Goal: Information Seeking & Learning: Learn about a topic

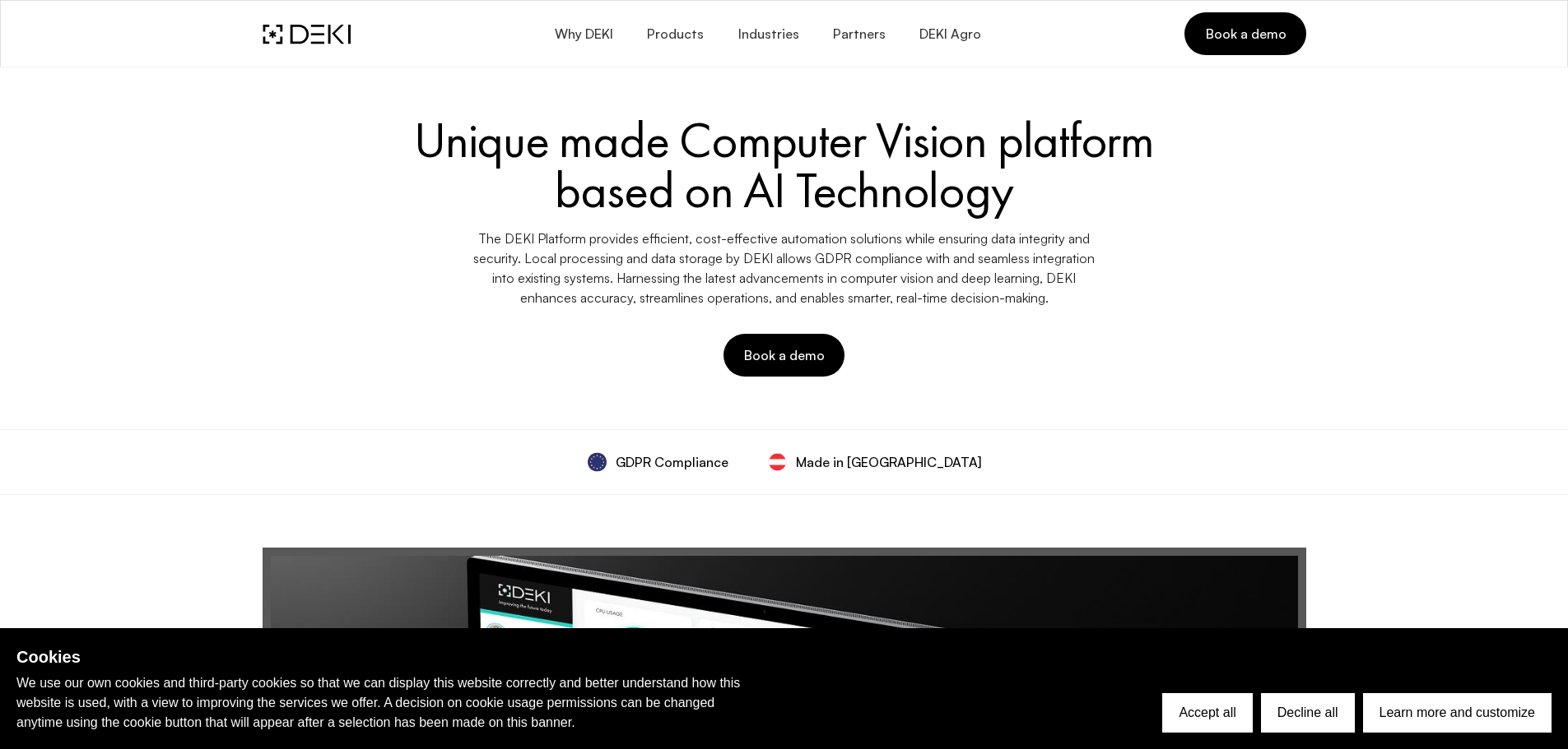
click at [1262, 355] on div "Unique made Computer Vision platform based on AI Technology The DEKI Platform p…" at bounding box center [784, 246] width 1064 height 281
click at [690, 32] on span "Products" at bounding box center [674, 34] width 58 height 15
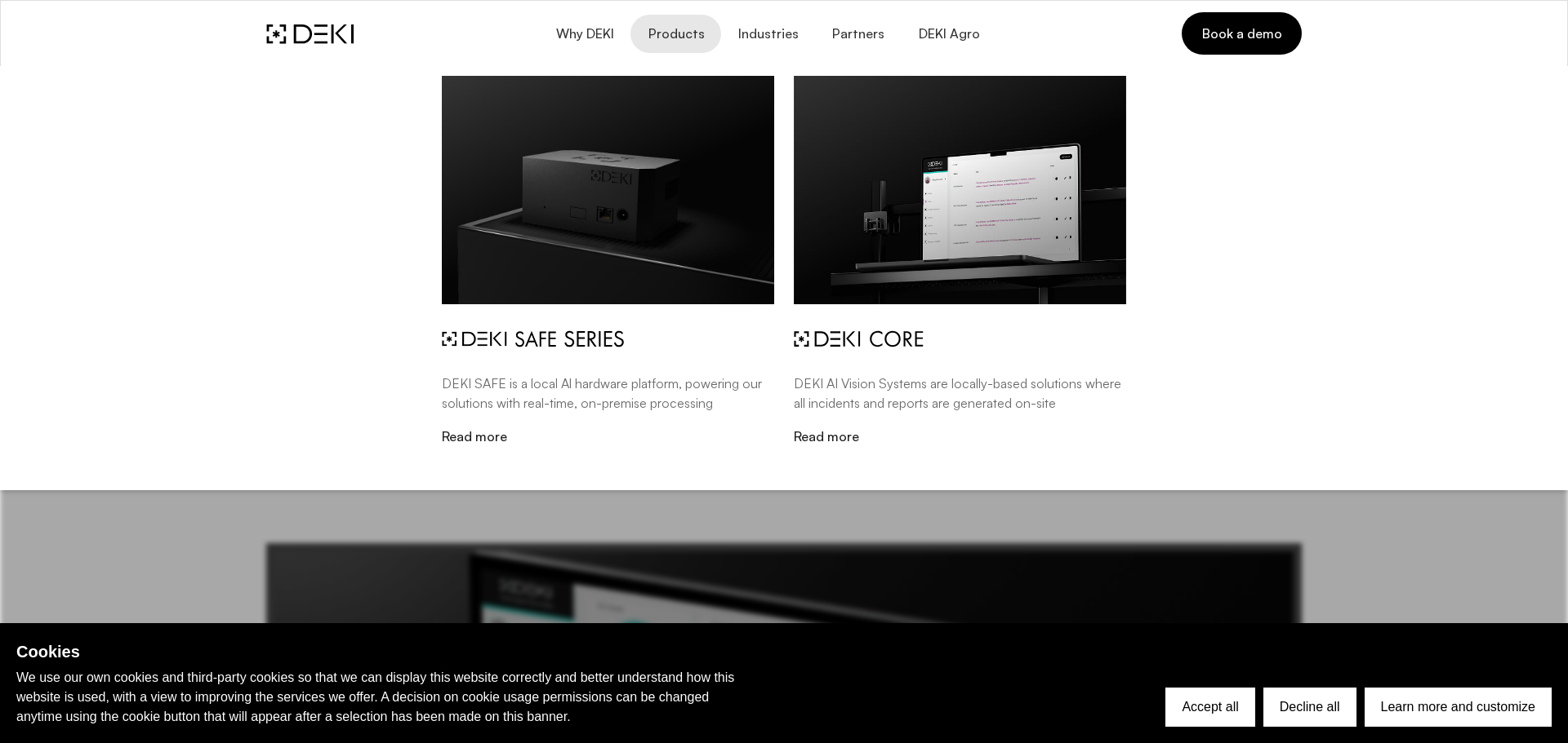
click at [1508, 216] on div "DEKI SAFE is a local Al hardware platform, powering our solutions with real-tim…" at bounding box center [784, 272] width 1568 height 414
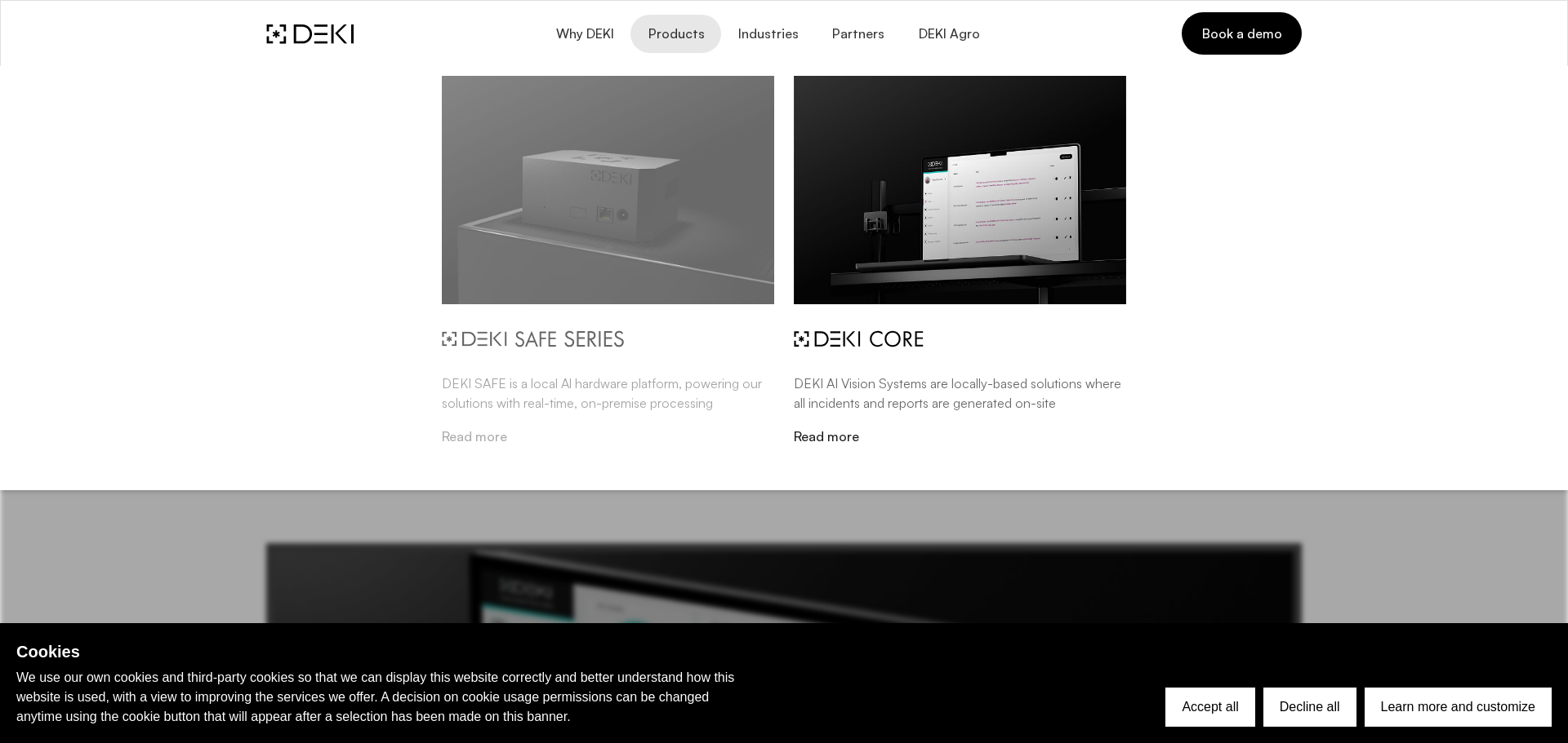
click at [566, 328] on link "DEKI SAFE is a local Al hardware platform, powering our solutions with real-tim…" at bounding box center [607, 260] width 333 height 369
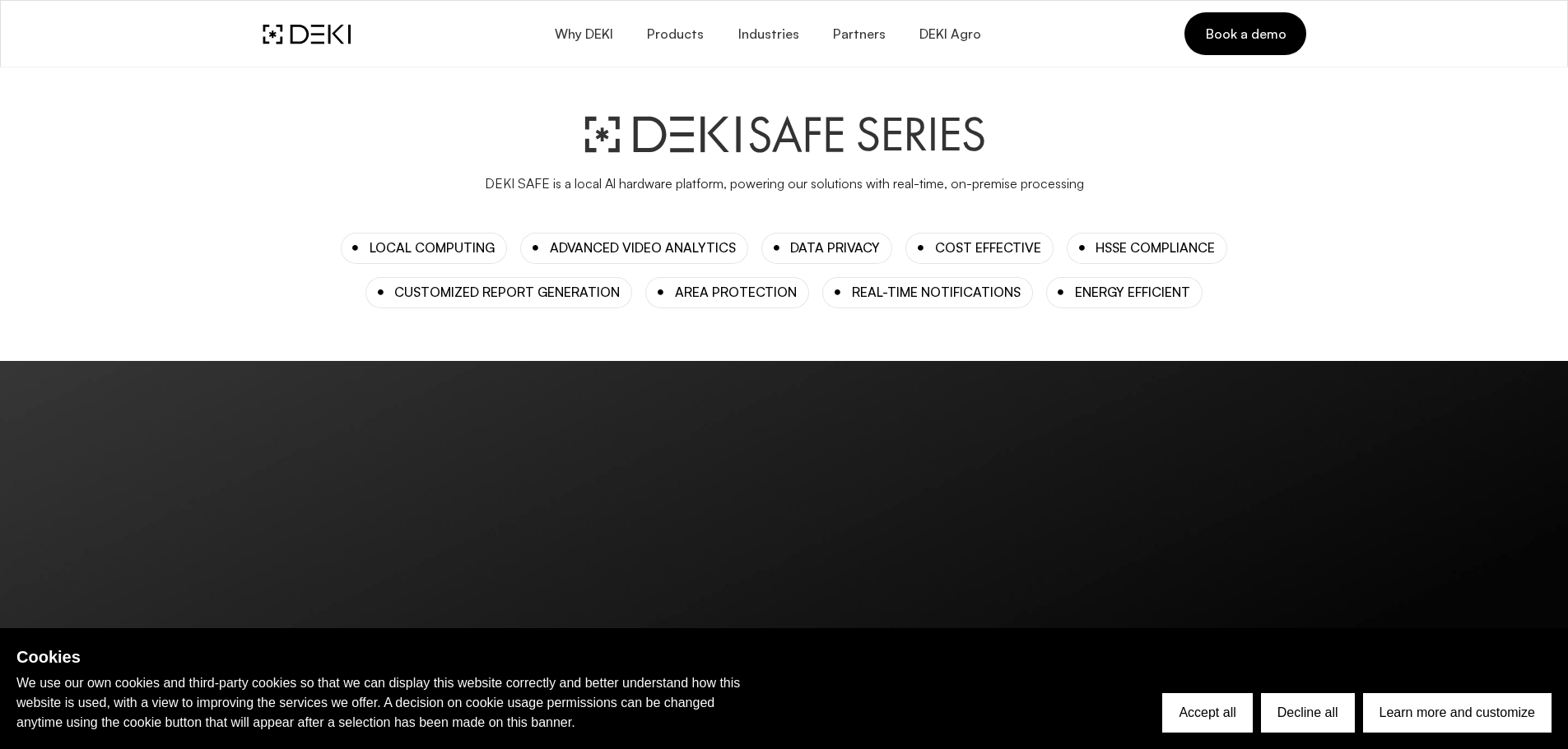
click at [620, 250] on div "ADVANCED VIDEO ANALYTICS" at bounding box center [643, 248] width 186 height 15
click at [690, 36] on span "Products" at bounding box center [674, 34] width 58 height 15
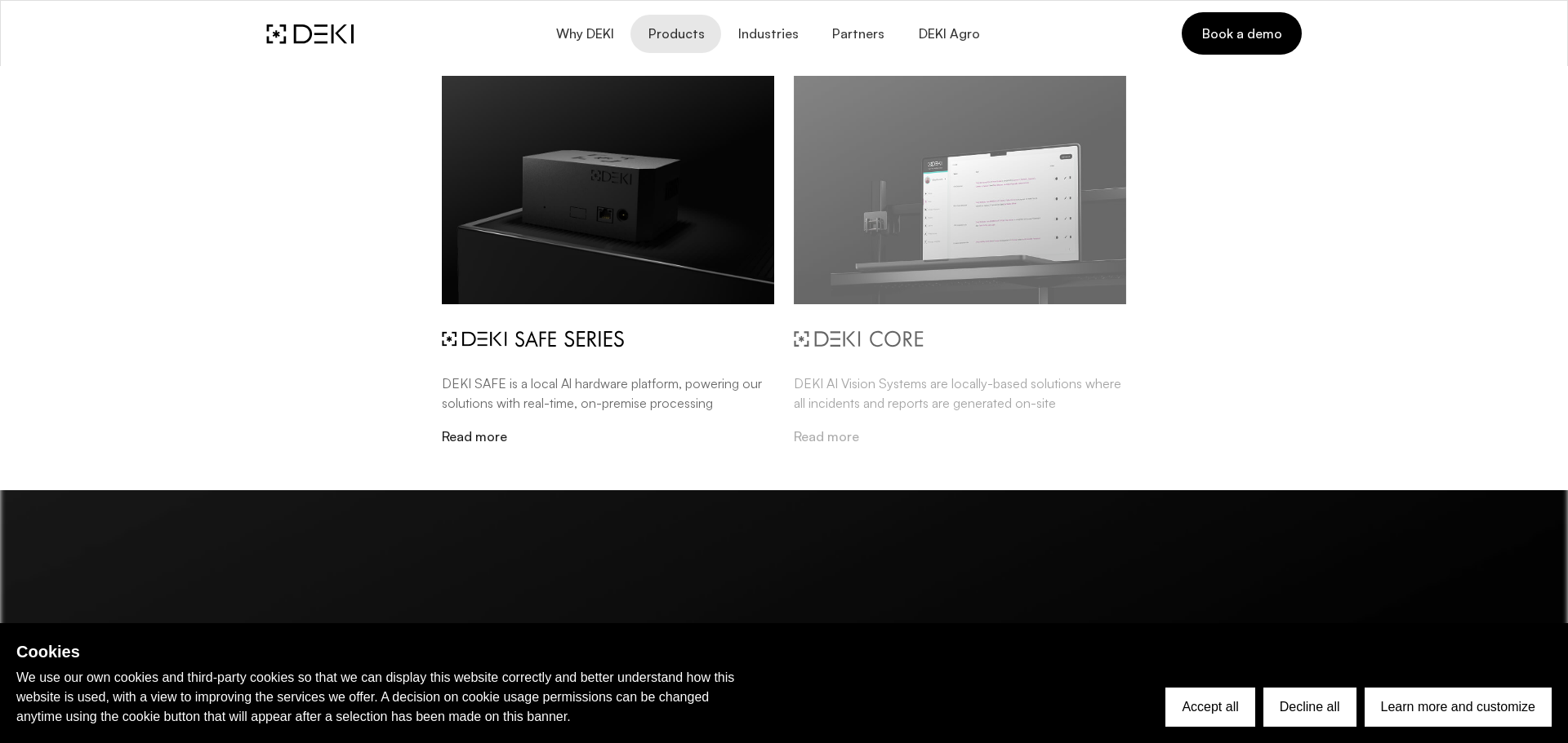
click at [968, 191] on img at bounding box center [960, 191] width 333 height 229
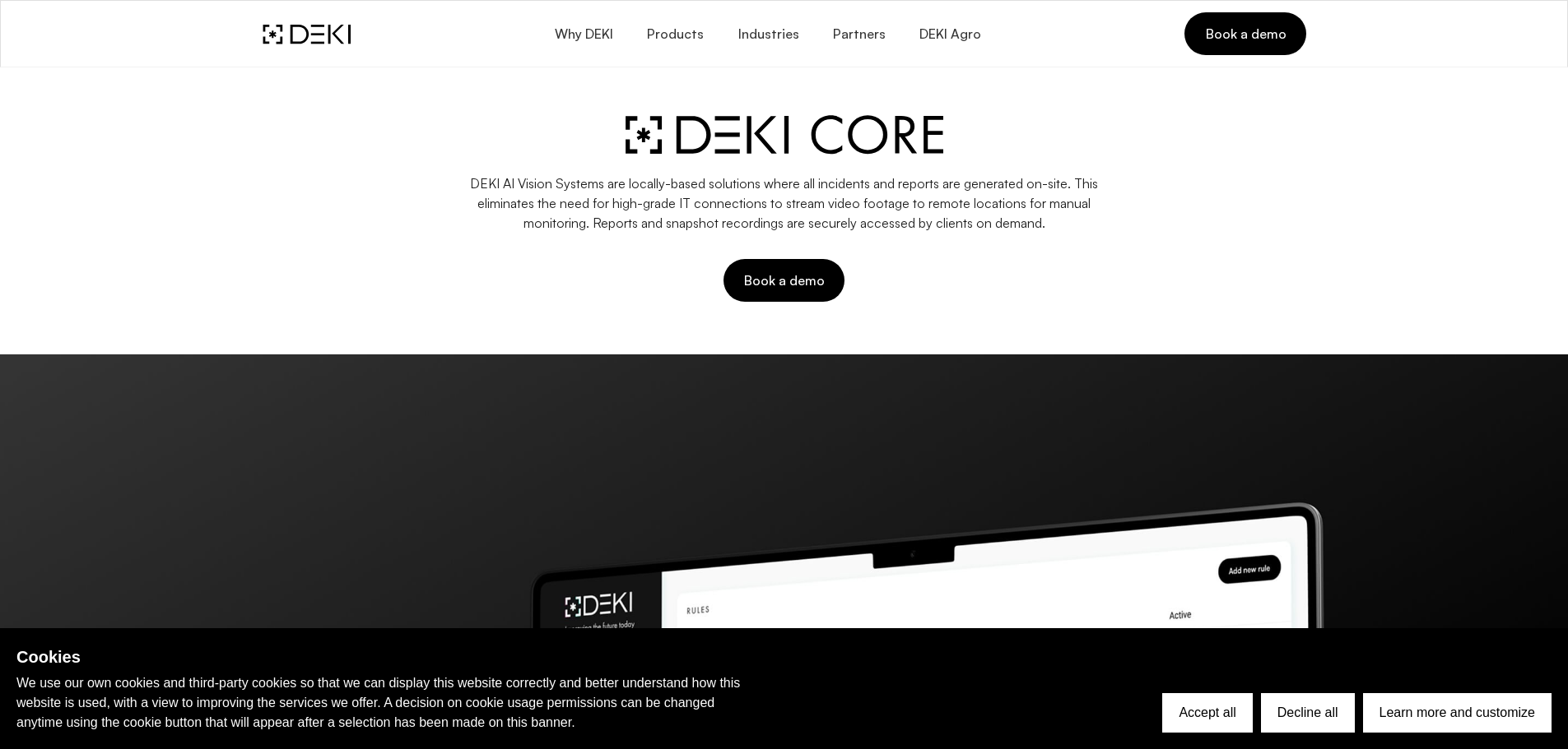
click at [550, 302] on div "DEKI AI Vision Systems are locally-based solutions where all incidents and repo…" at bounding box center [784, 208] width 1064 height 206
click at [579, 48] on button "Why DEKI" at bounding box center [582, 34] width 92 height 38
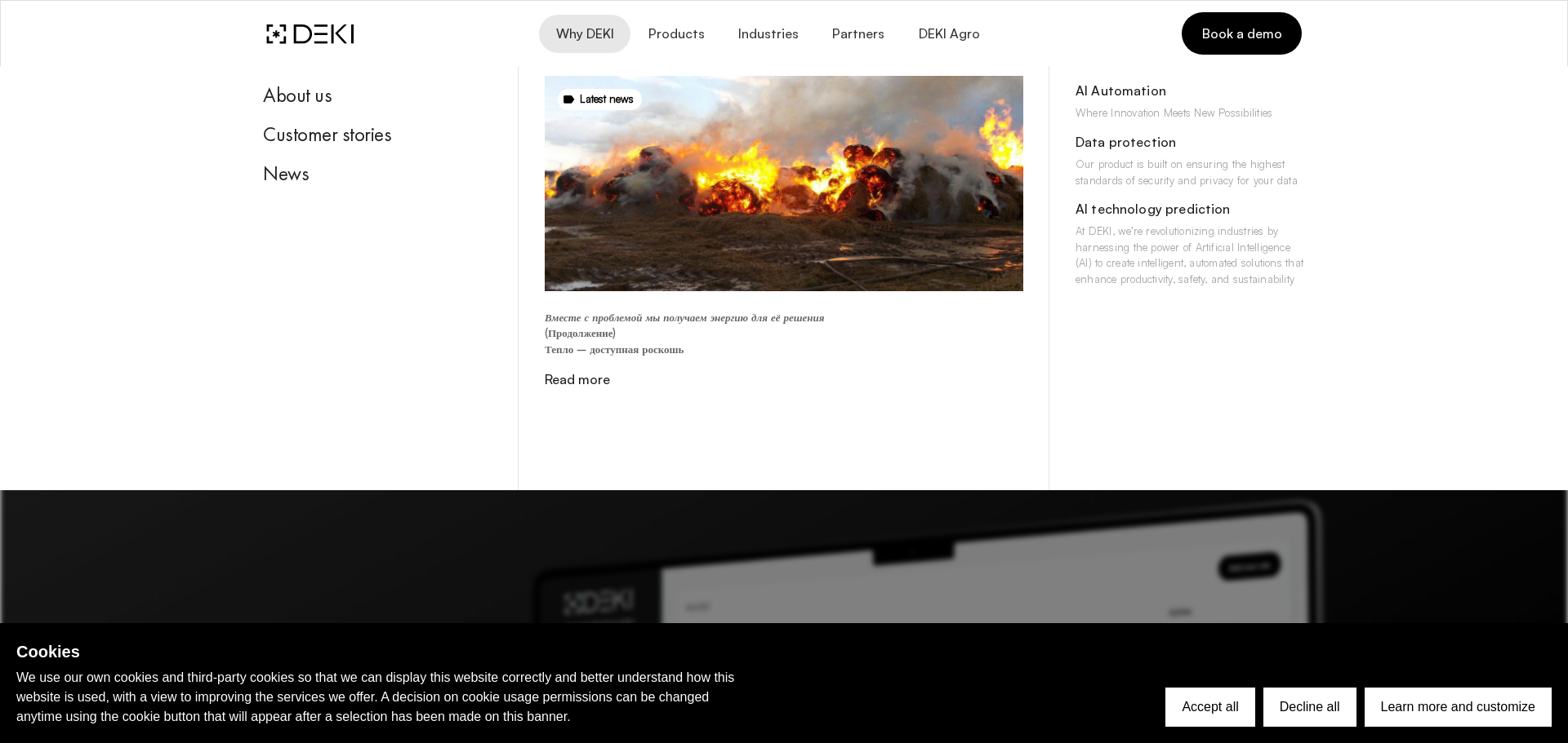
click at [1431, 191] on div "About us Customer stories News Latest news Вместе с проблемой мы получаем энерг…" at bounding box center [784, 277] width 1568 height 424
click at [306, 95] on div "About us" at bounding box center [377, 95] width 230 height 25
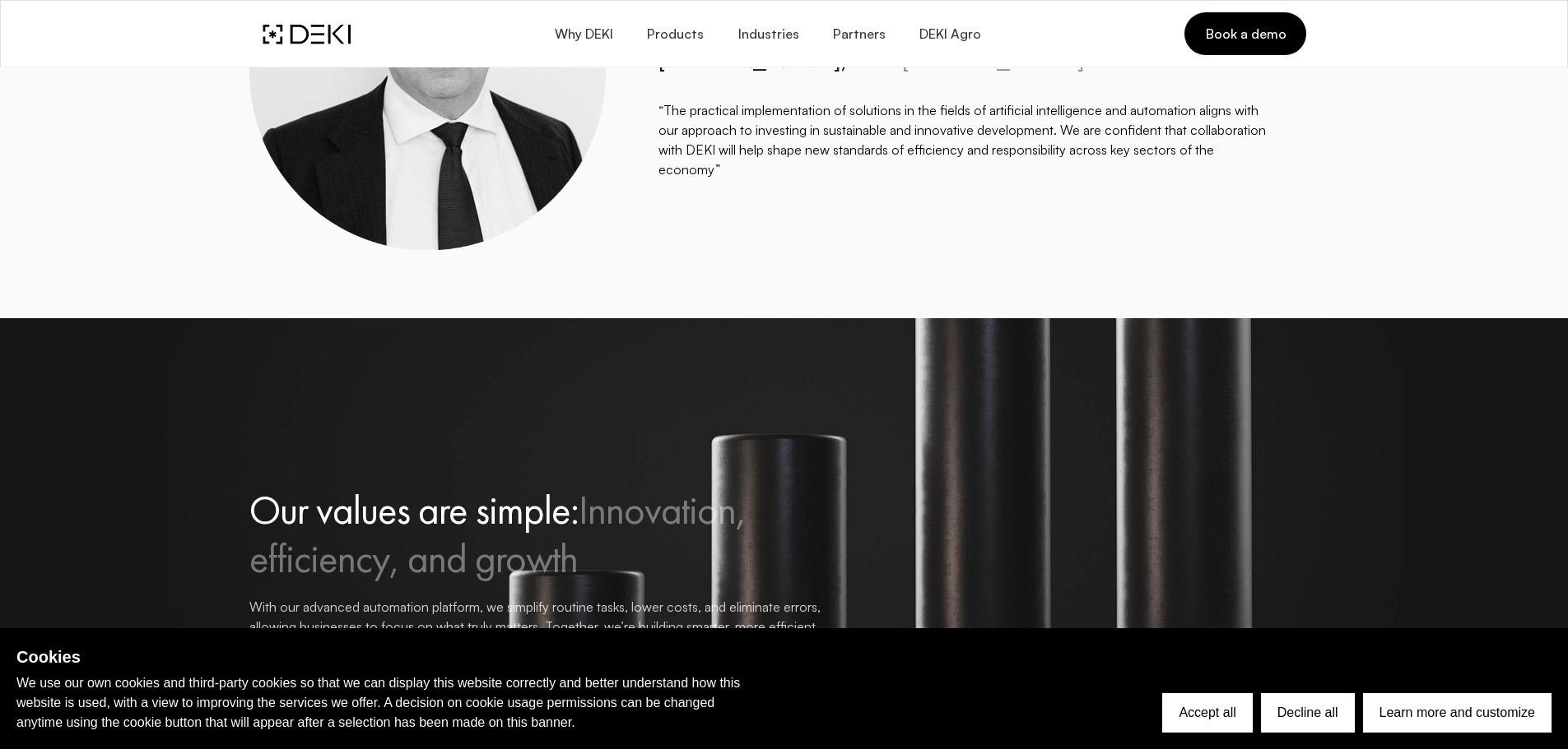
scroll to position [2056, 0]
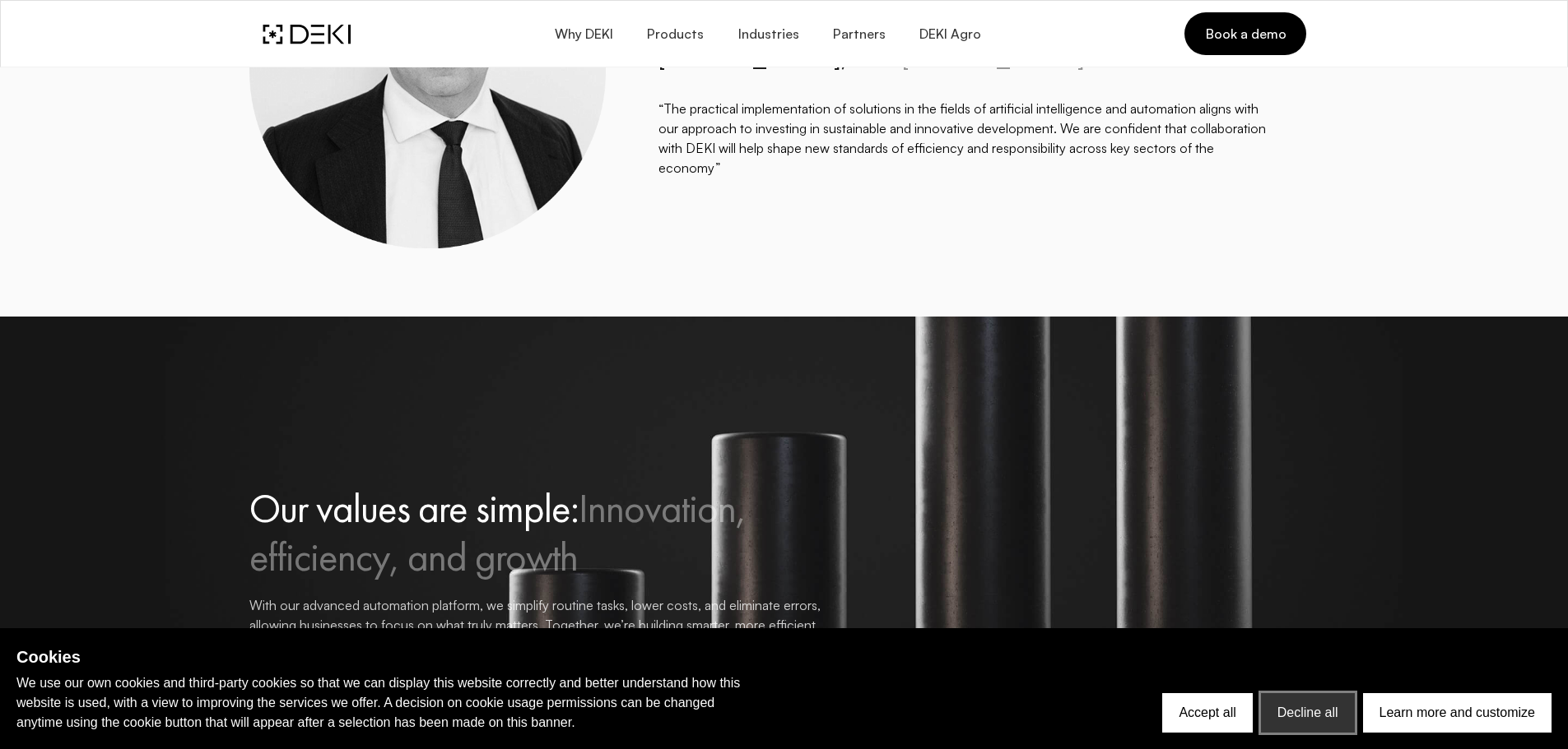
click at [1335, 722] on button "Decline all" at bounding box center [1308, 713] width 94 height 39
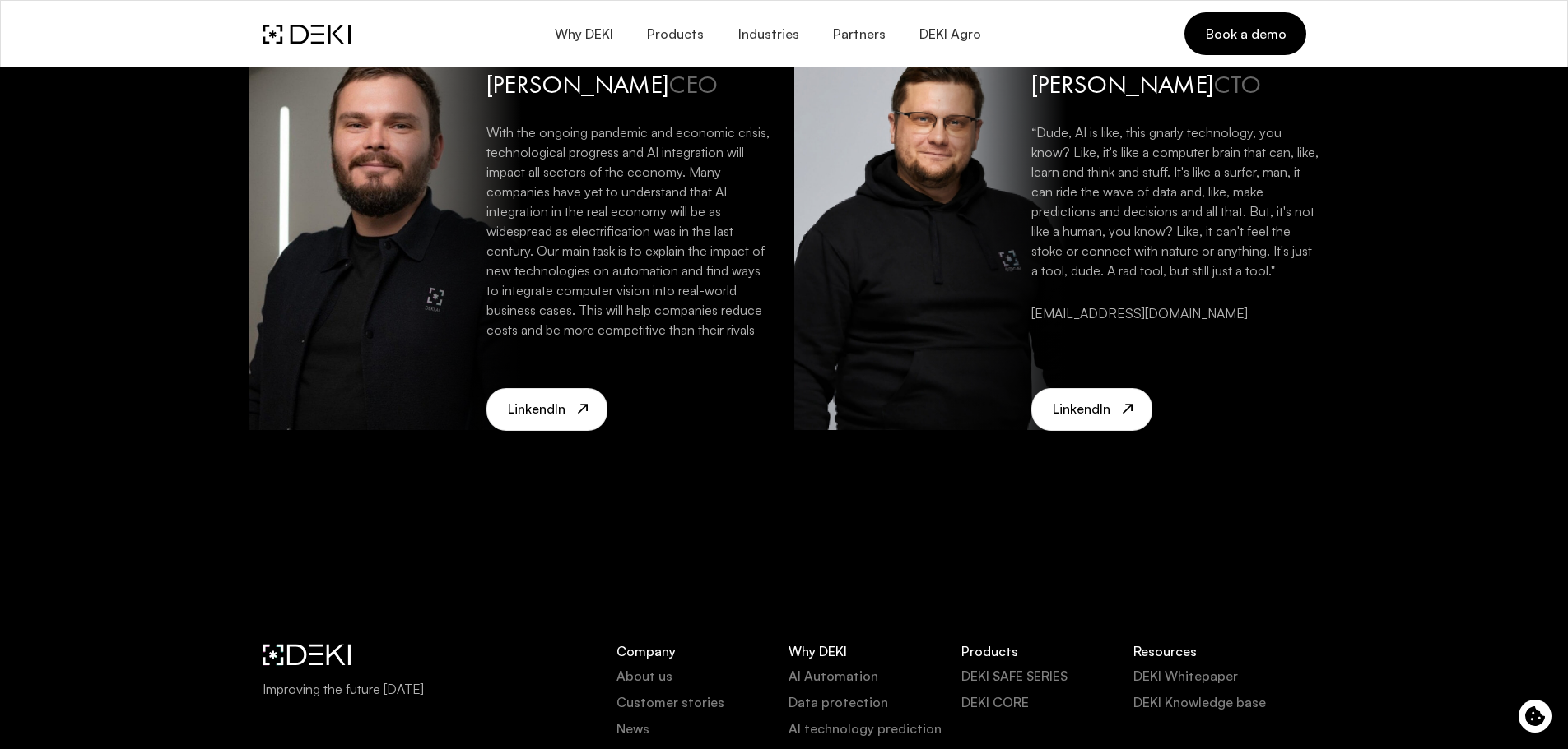
scroll to position [3455, 0]
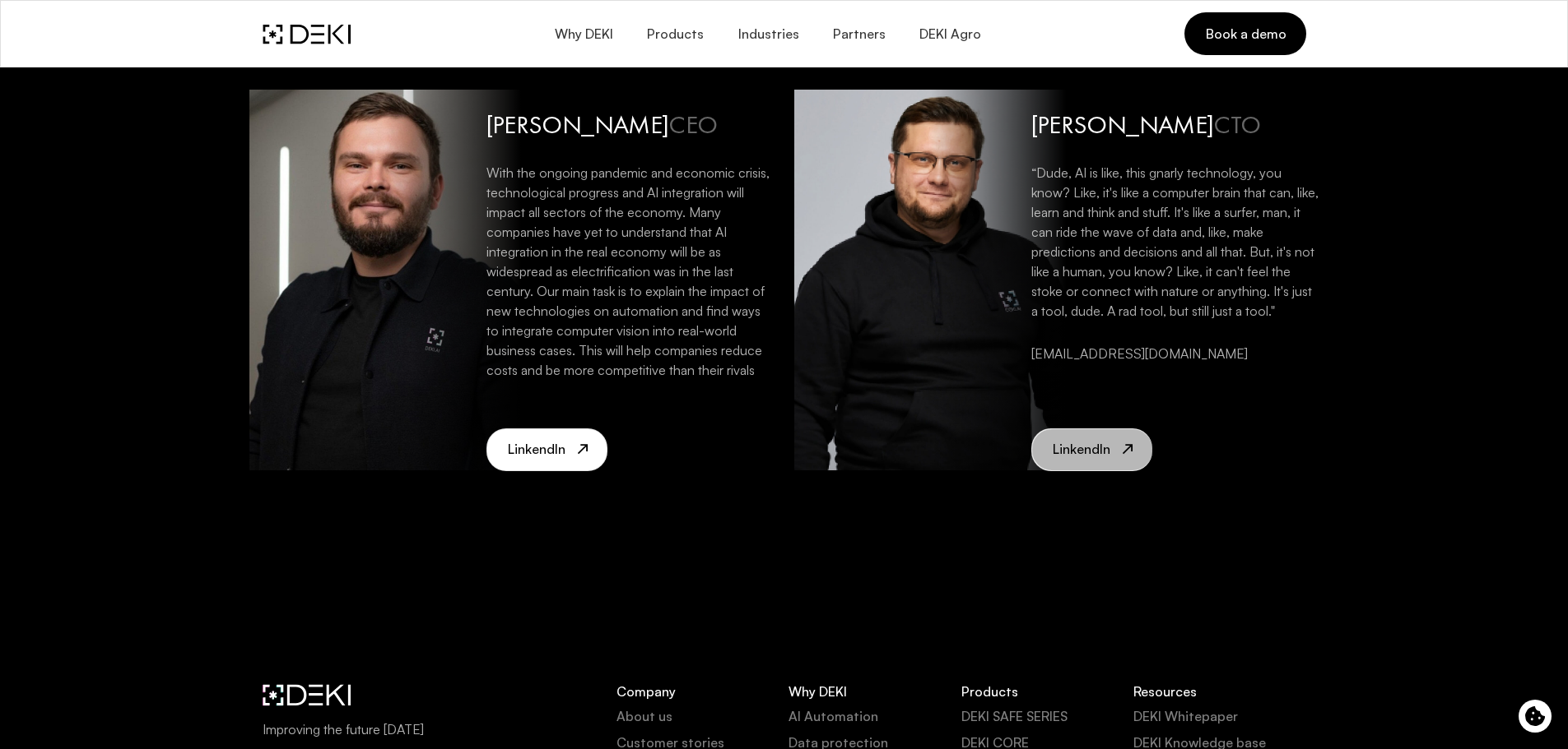
click at [1085, 457] on span "LinkendIn" at bounding box center [1081, 449] width 59 height 15
